Goal: Register for event/course

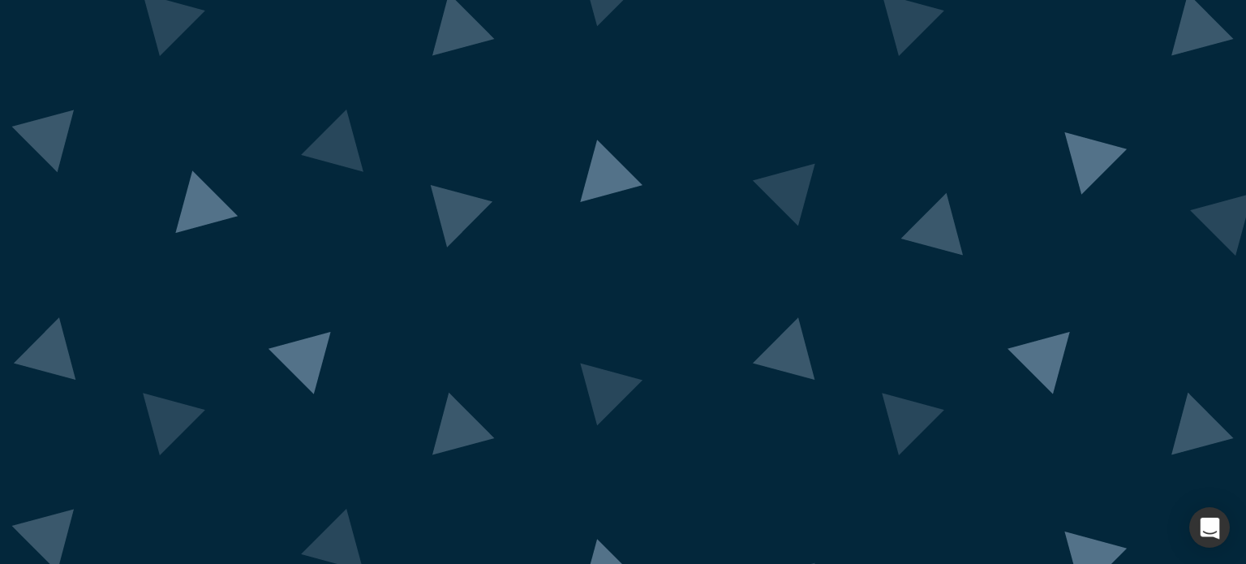
scroll to position [119, 0]
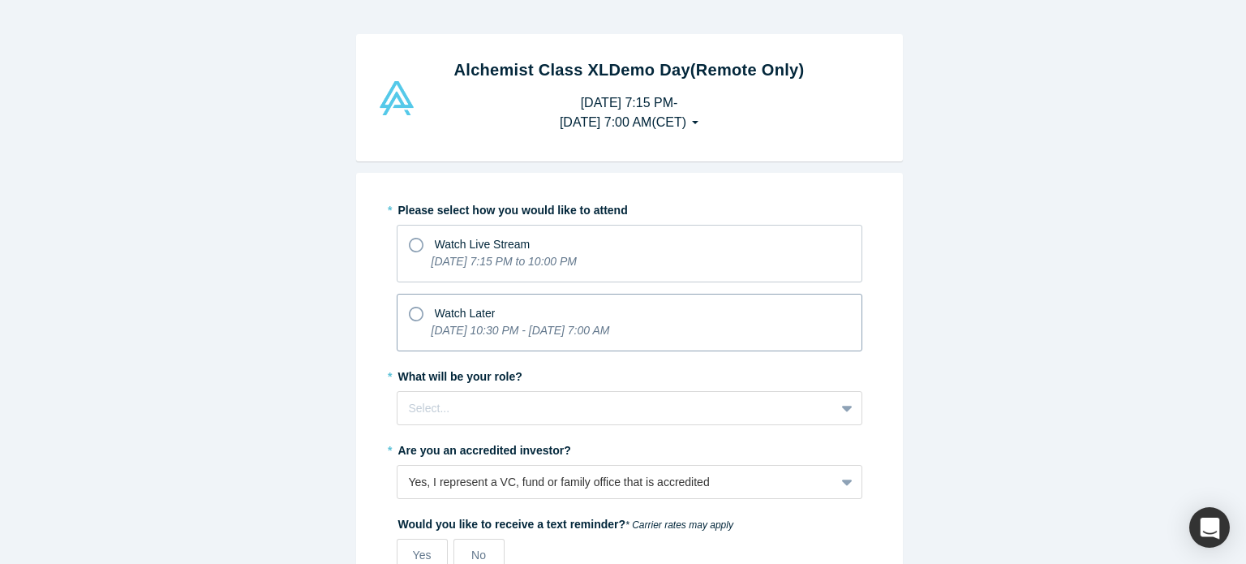
click at [478, 307] on span "Watch Later" at bounding box center [465, 313] width 61 height 13
click at [0, 0] on input "Watch Later [DATE] 10:30 PM - [DATE] 7:00 AM" at bounding box center [0, 0] width 0 height 0
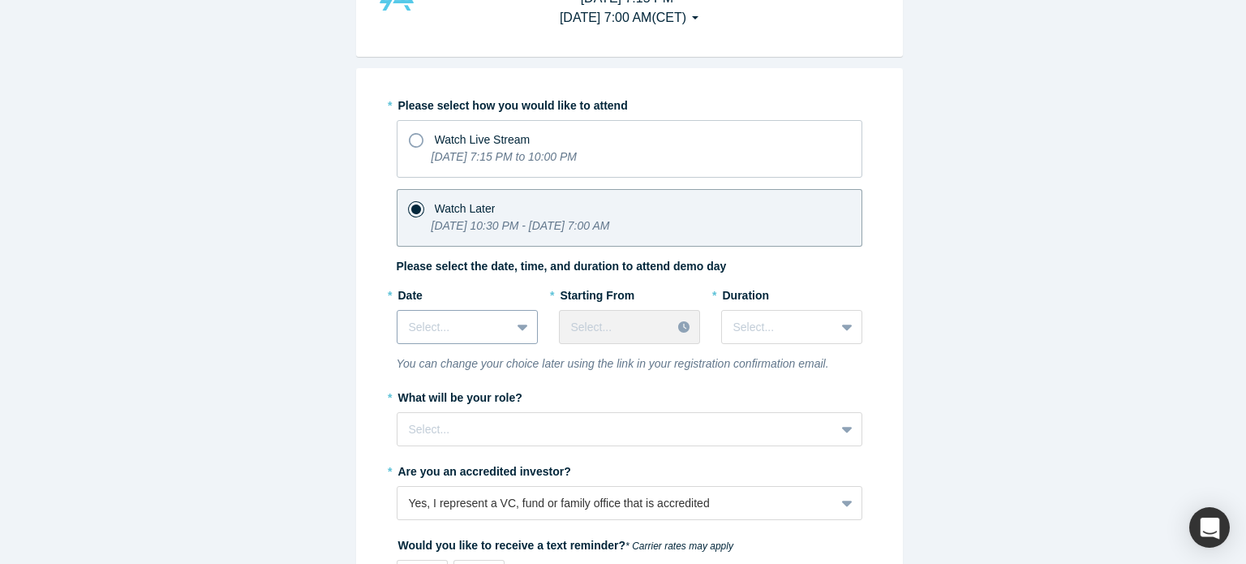
click at [526, 344] on div "Select..." at bounding box center [467, 327] width 141 height 34
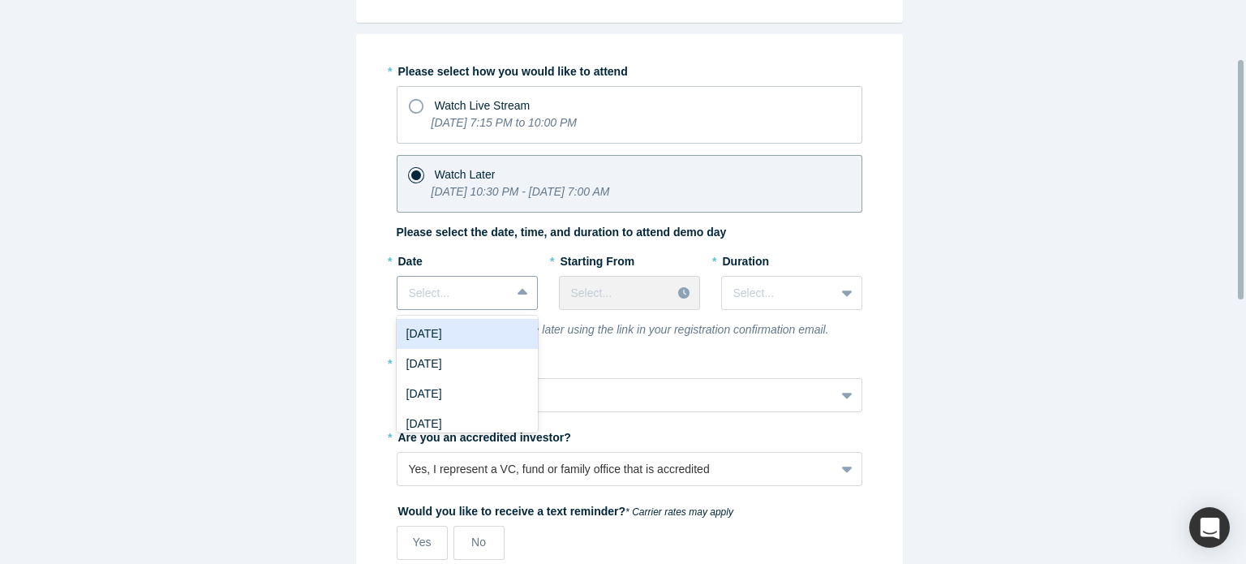
scroll to position [139, 0]
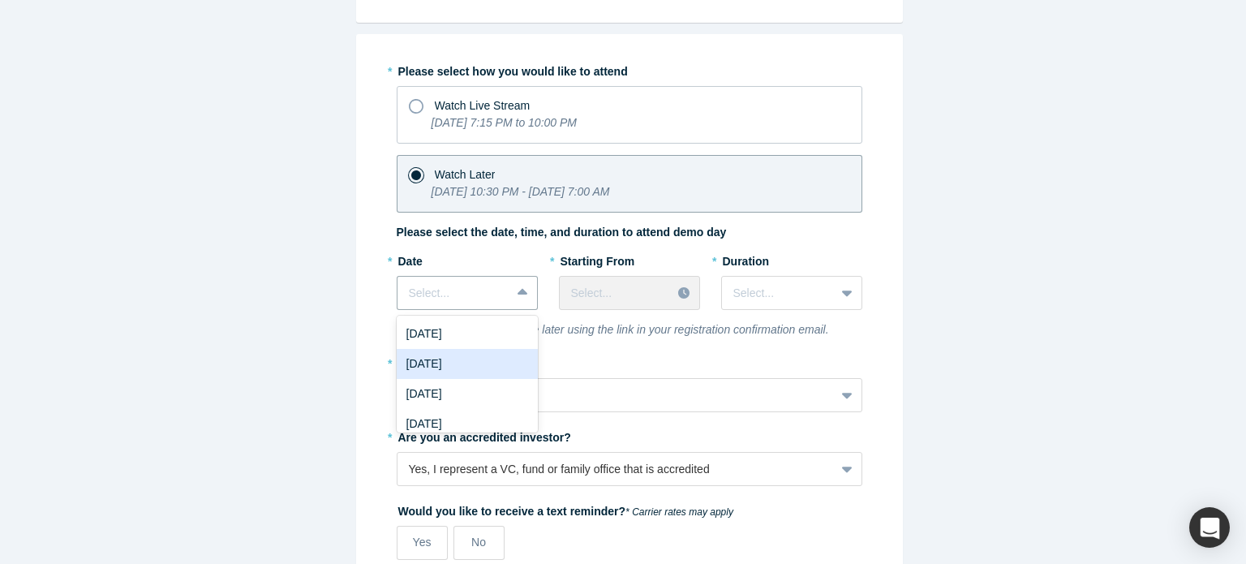
click at [473, 359] on div "[DATE]" at bounding box center [467, 364] width 141 height 30
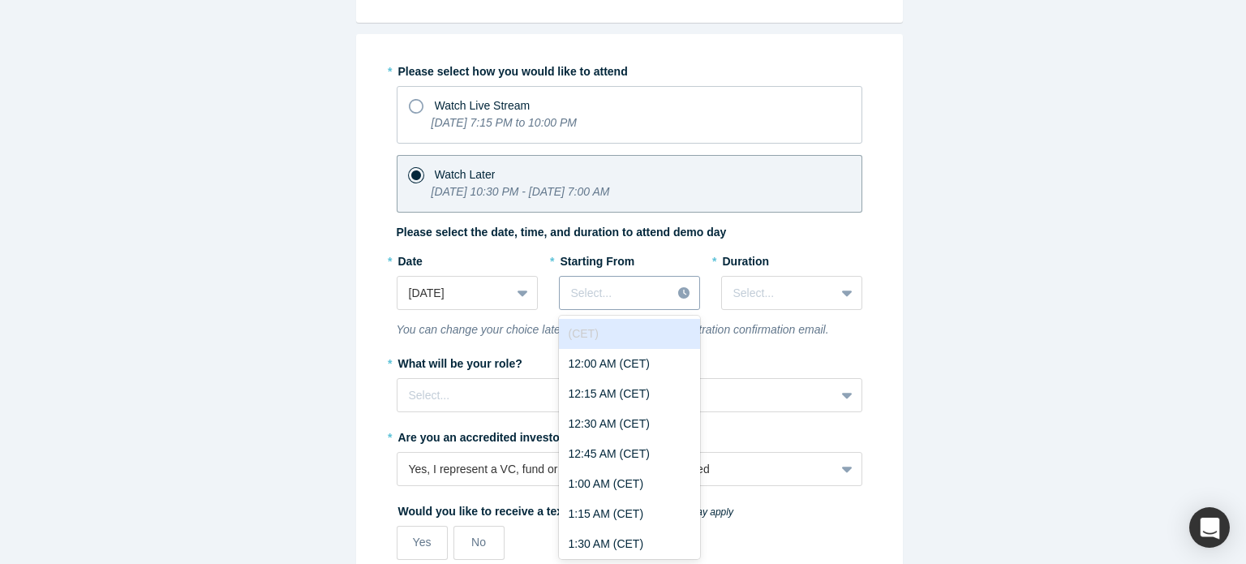
click at [650, 295] on div at bounding box center [615, 293] width 89 height 20
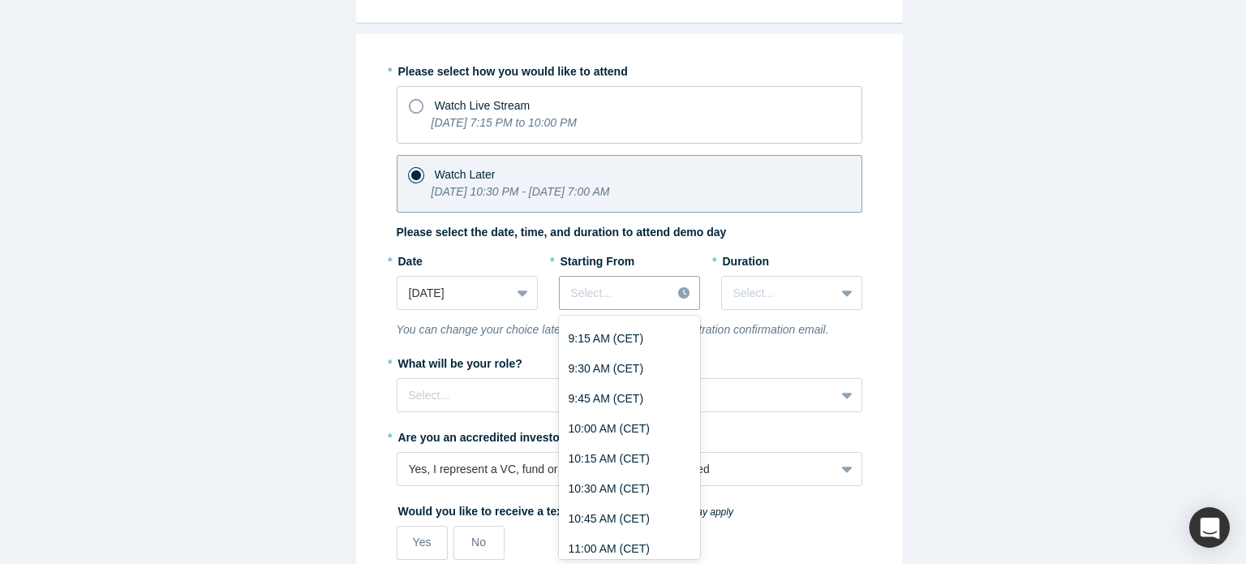
scroll to position [1145, 0]
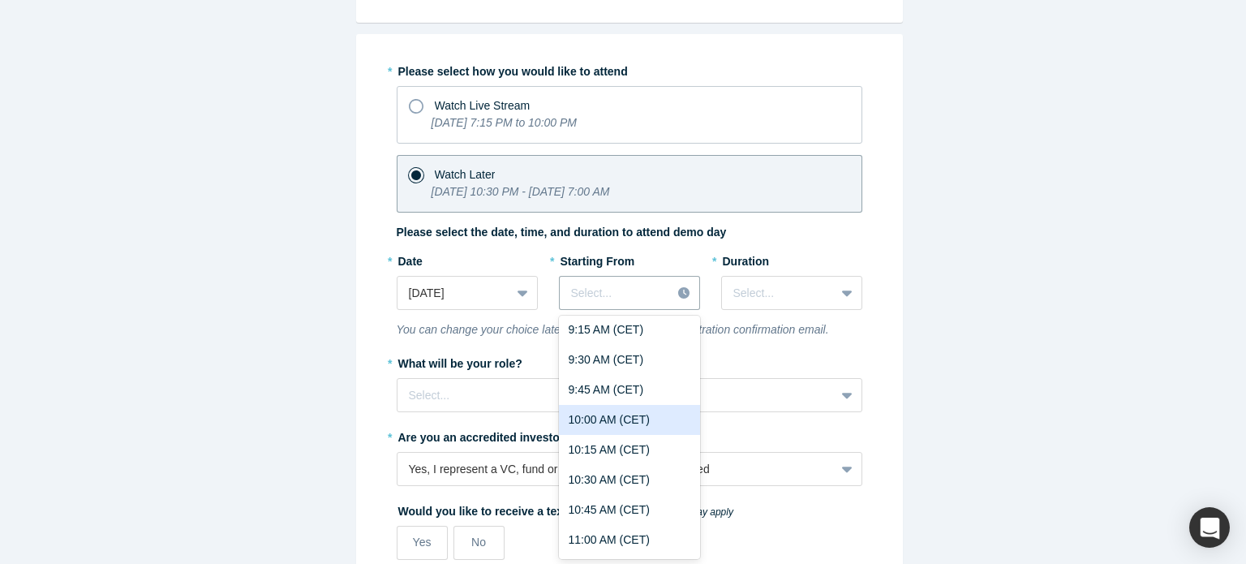
click at [619, 418] on div "10:00 AM (CET)" at bounding box center [629, 420] width 141 height 30
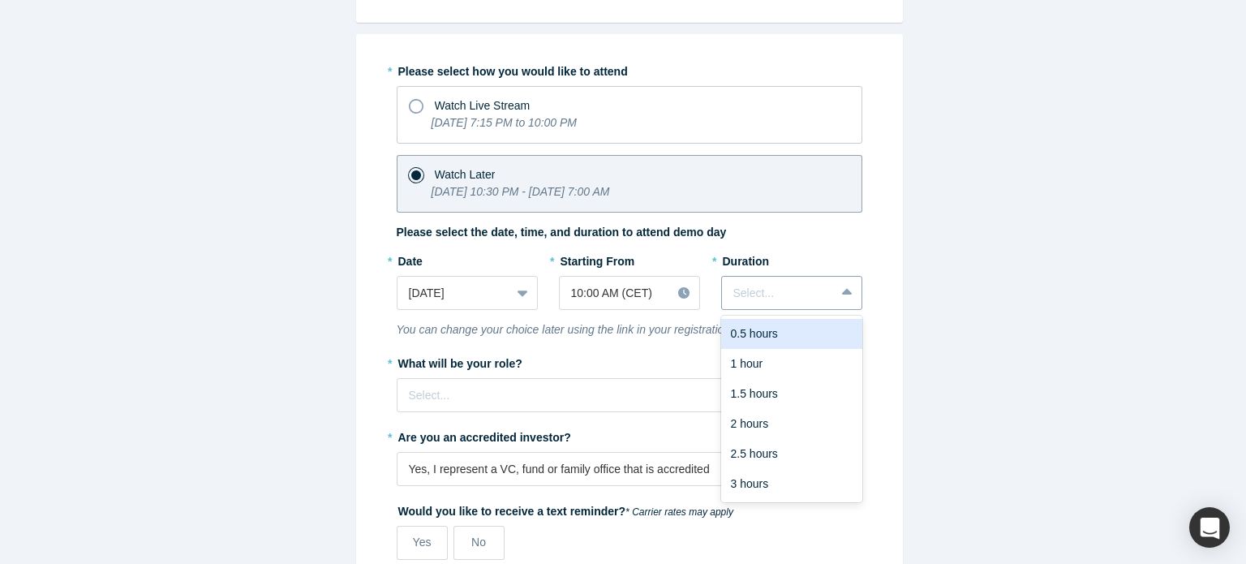
click at [762, 287] on div at bounding box center [778, 293] width 90 height 20
click at [767, 356] on div "1 hour" at bounding box center [791, 364] width 141 height 30
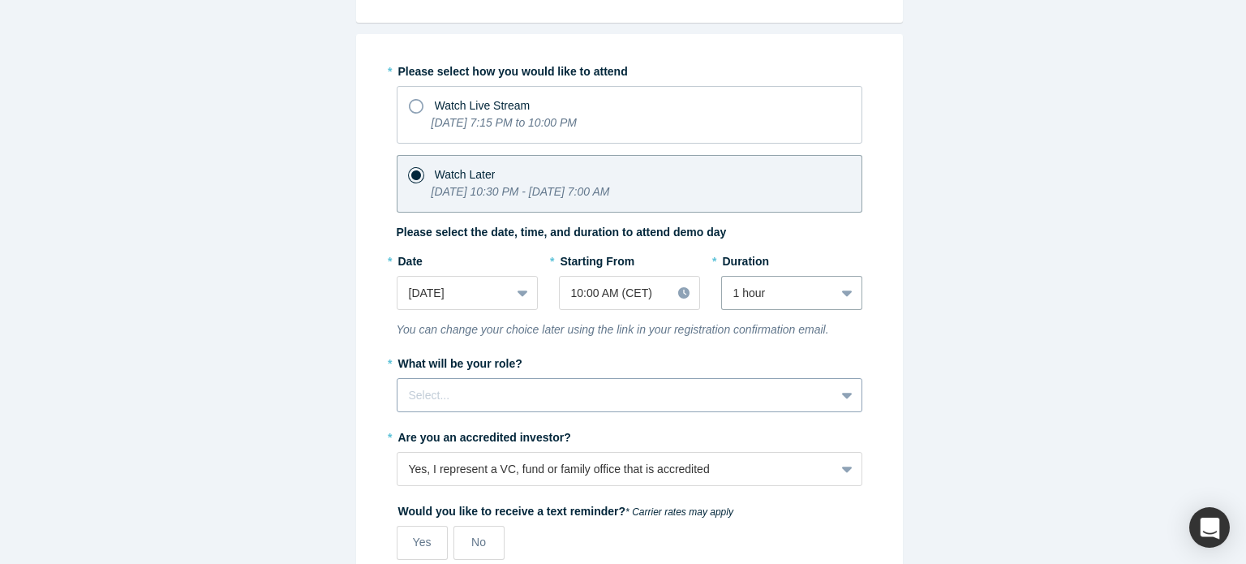
scroll to position [184, 0]
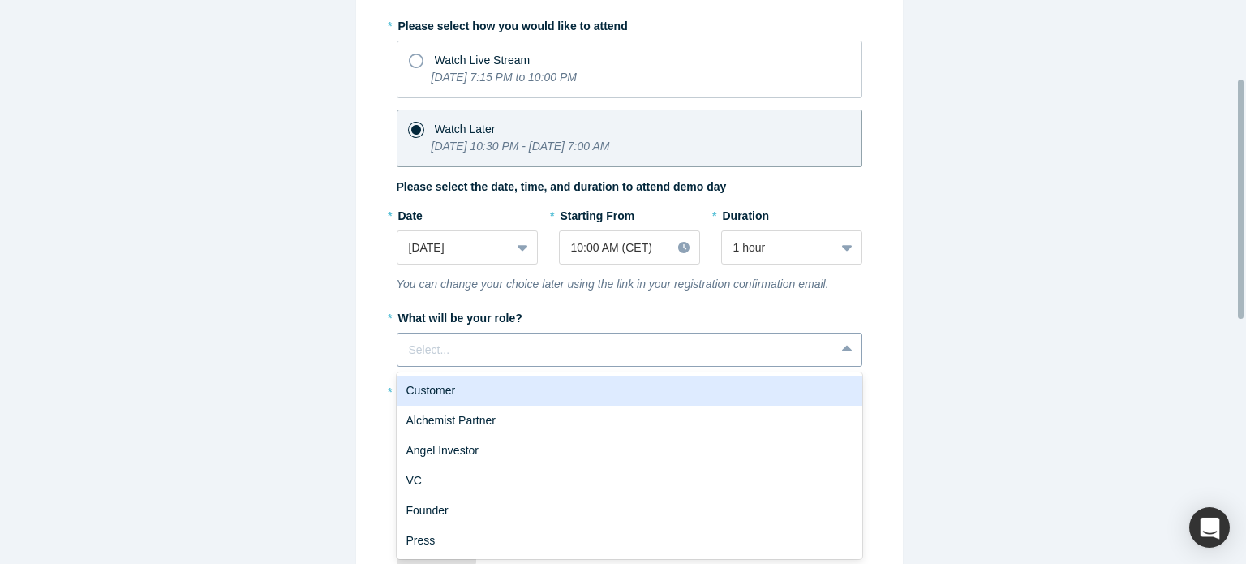
click at [558, 367] on div "6 results available. Use Up and Down to choose options, press Enter to select t…" at bounding box center [630, 350] width 466 height 34
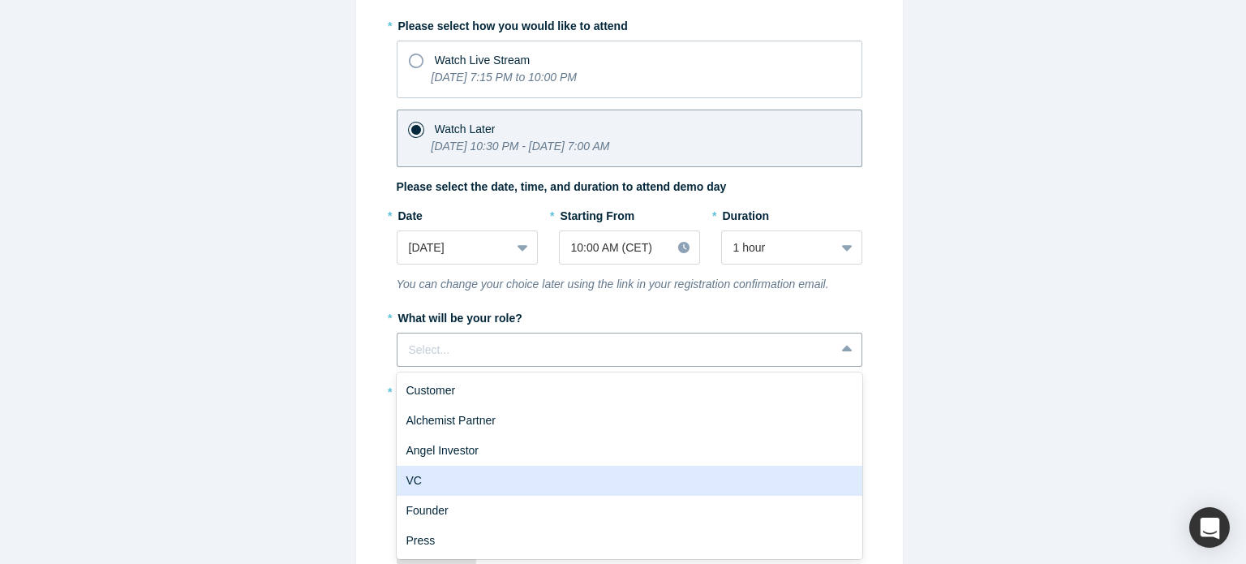
click at [529, 466] on div "VC" at bounding box center [630, 481] width 466 height 30
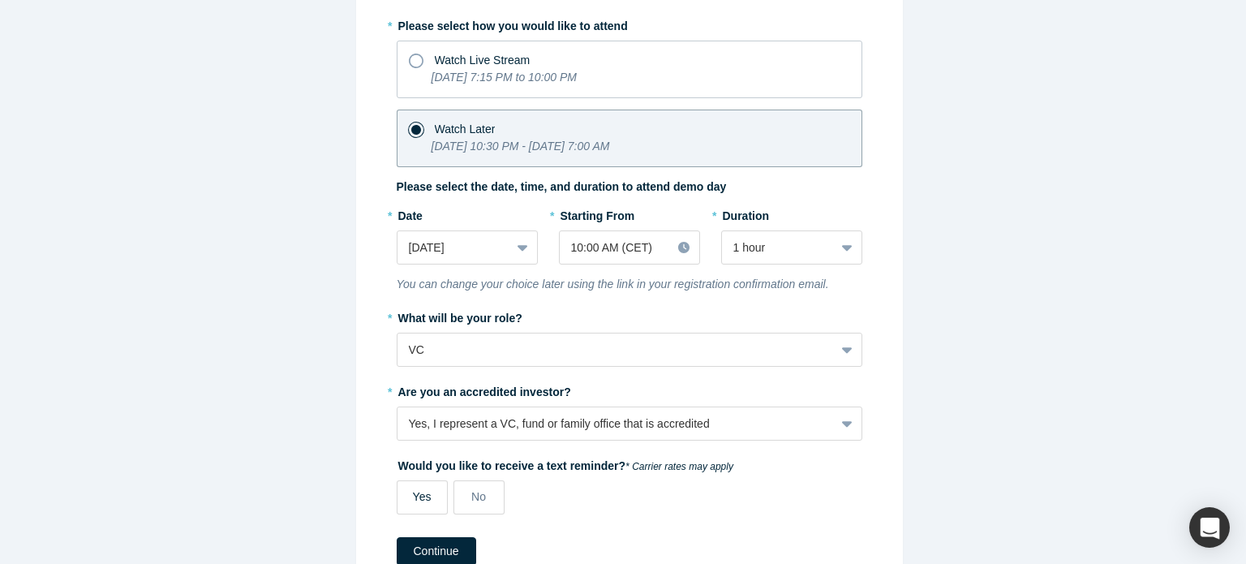
click at [402, 502] on label "Yes" at bounding box center [422, 497] width 51 height 34
click at [0, 0] on input "Yes" at bounding box center [0, 0] width 0 height 0
select select "UZ"
click at [724, 522] on div "* Please select how you would like to attend Watch Live Stream [DATE] 7:15 PM t…" at bounding box center [630, 305] width 466 height 587
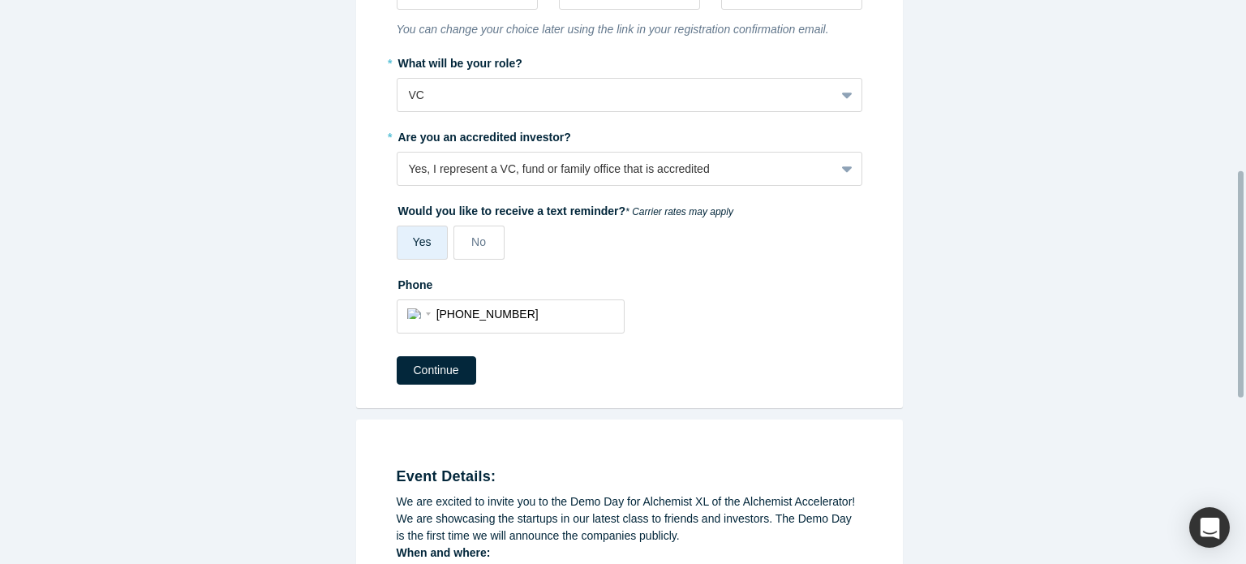
scroll to position [444, 0]
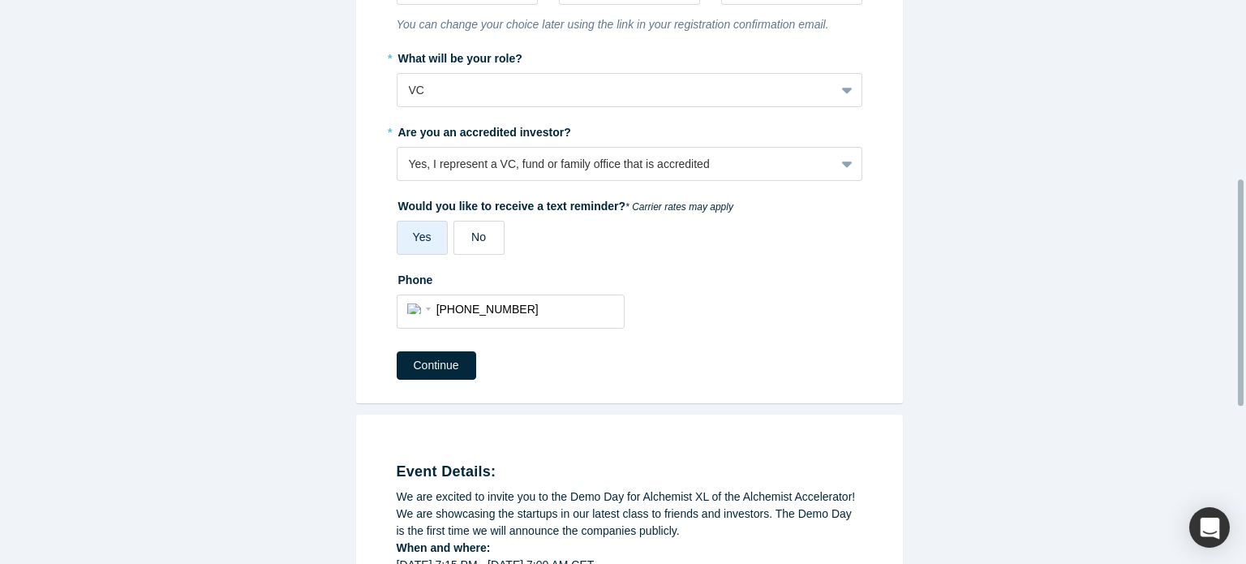
click at [476, 239] on span "No" at bounding box center [478, 236] width 15 height 13
click at [0, 0] on input "No" at bounding box center [0, 0] width 0 height 0
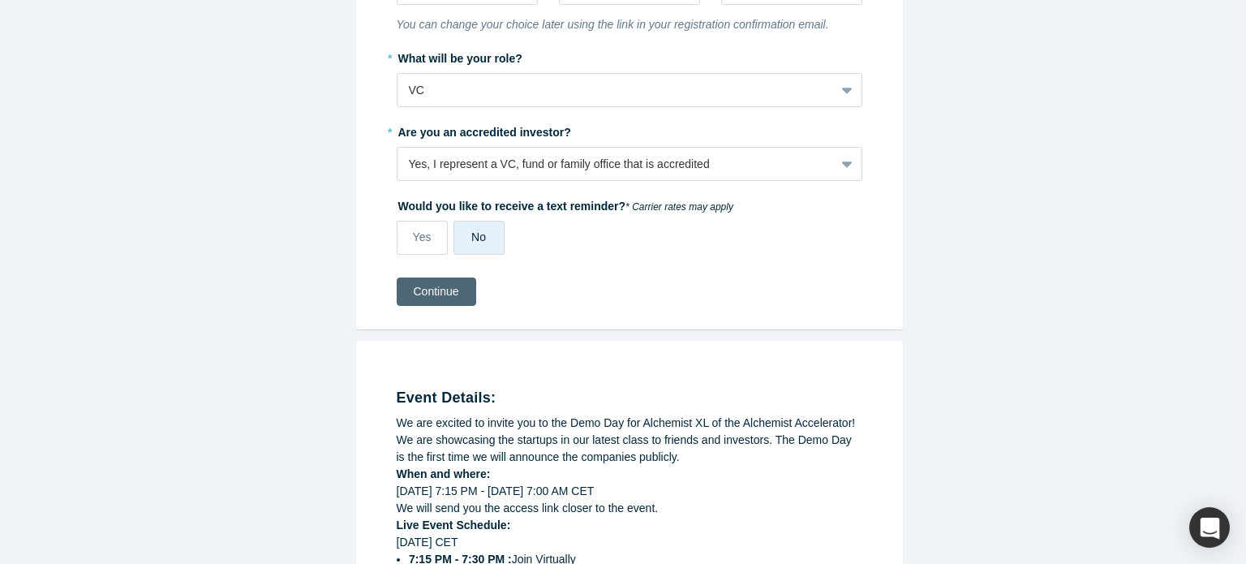
click at [441, 290] on button "Continue" at bounding box center [436, 291] width 79 height 28
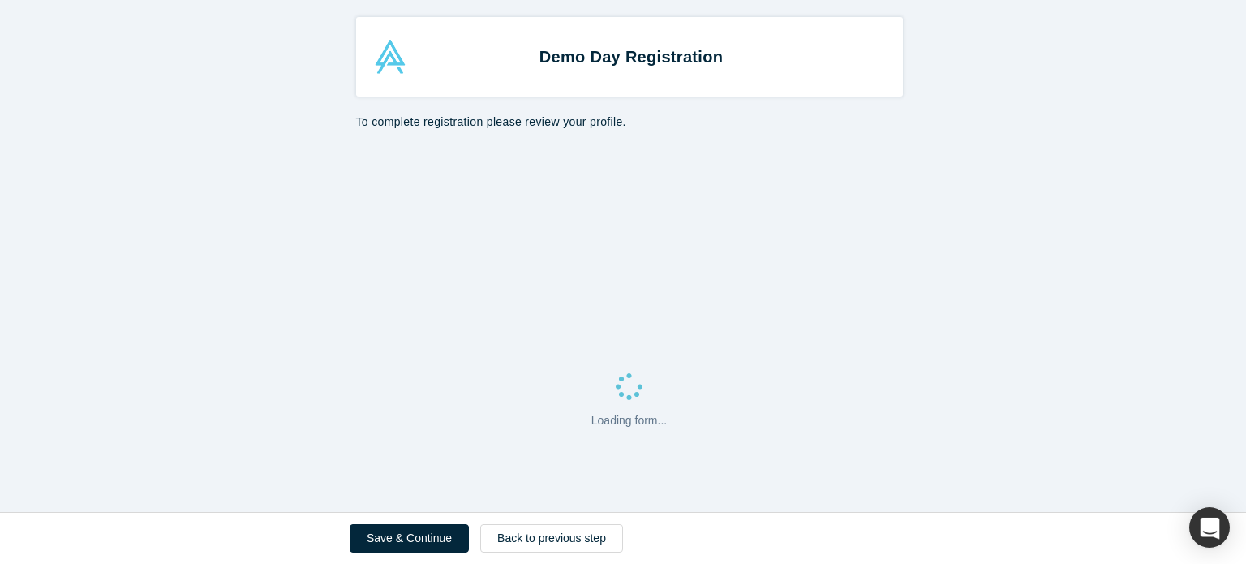
select select "UZ"
